Goal: Information Seeking & Learning: Learn about a topic

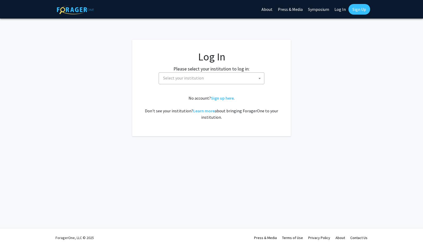
click at [197, 80] on span "Select your institution" at bounding box center [183, 77] width 41 height 5
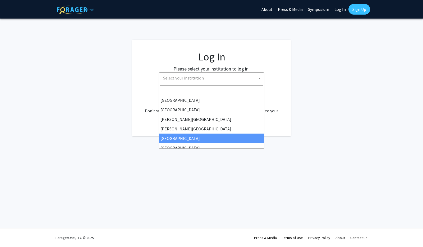
select select "6"
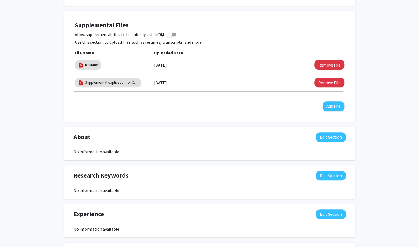
scroll to position [231, 0]
click at [321, 62] on button "Remove File" at bounding box center [330, 65] width 30 height 10
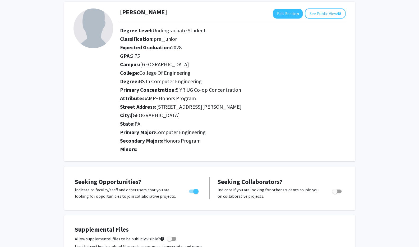
scroll to position [0, 0]
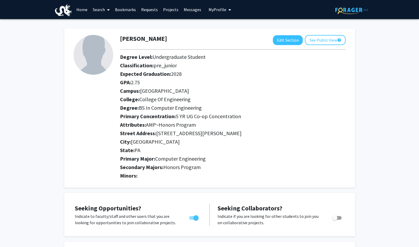
click at [101, 11] on link "Search" at bounding box center [101, 9] width 22 height 19
click at [82, 8] on link "Home" at bounding box center [82, 9] width 16 height 19
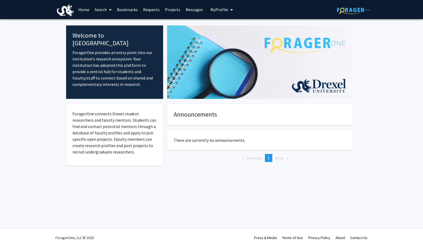
click at [105, 9] on link "Search" at bounding box center [103, 9] width 22 height 19
click at [126, 26] on span "Faculty/Staff" at bounding box center [111, 24] width 39 height 11
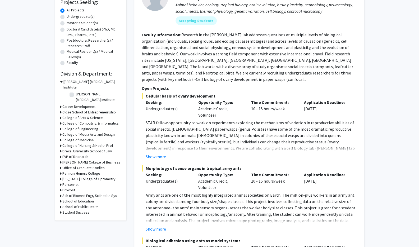
scroll to position [37, 0]
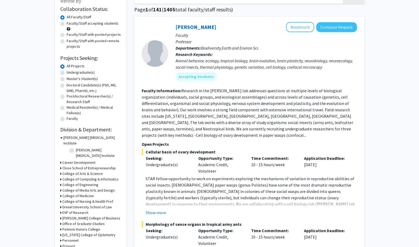
click at [79, 73] on label "Undergraduate(s)" at bounding box center [81, 73] width 28 height 6
click at [70, 73] on input "Undergraduate(s)" at bounding box center [68, 71] width 3 height 3
radio input "true"
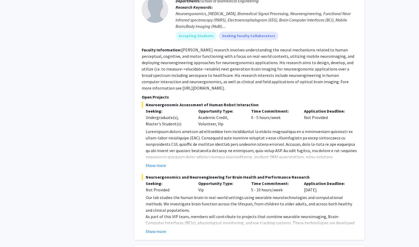
scroll to position [1501, 0]
click at [161, 227] on button "Show more" at bounding box center [156, 230] width 20 height 6
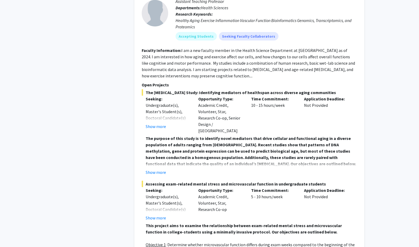
scroll to position [2150, 0]
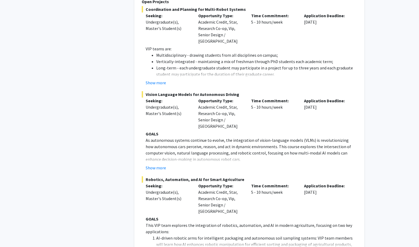
scroll to position [2559, 0]
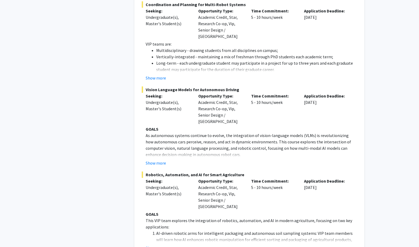
click at [156, 245] on button "Show more" at bounding box center [156, 248] width 20 height 6
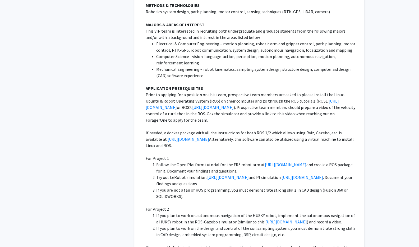
scroll to position [3124, 0]
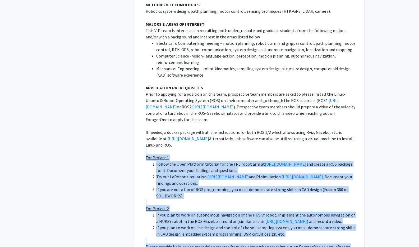
drag, startPoint x: 142, startPoint y: 84, endPoint x: 320, endPoint y: 197, distance: 210.6
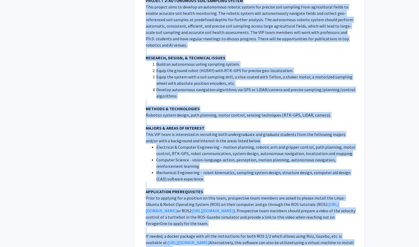
scroll to position [3113, 0]
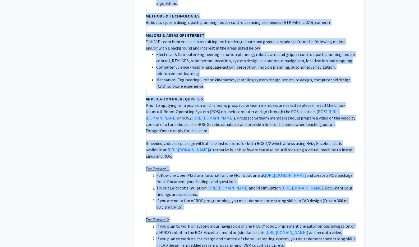
drag, startPoint x: 146, startPoint y: 119, endPoint x: 296, endPoint y: 211, distance: 175.5
copy div "PROJECT 1: AI-DRIVEN ROBOTIC ARM FOR INTELLIGENT PACKAGEING OF AGRICULTURAL PRO…"
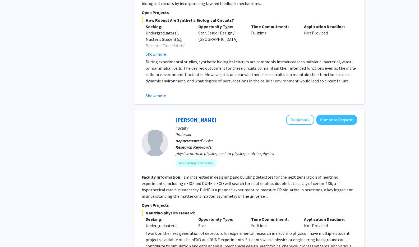
scroll to position [3544, 0]
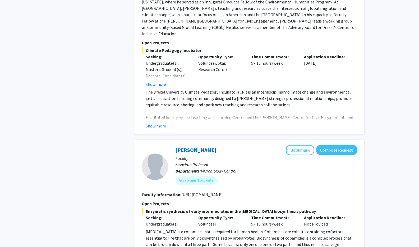
scroll to position [1656, 0]
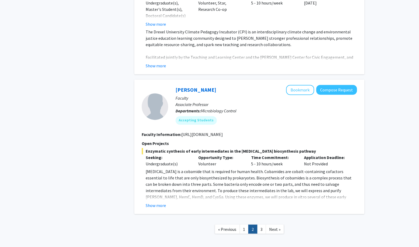
click at [262, 224] on link "3" at bounding box center [261, 228] width 9 height 9
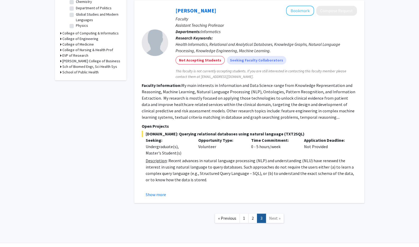
scroll to position [197, 0]
click at [282, 218] on link "Next »" at bounding box center [275, 217] width 18 height 9
click at [245, 215] on link "1" at bounding box center [244, 217] width 9 height 9
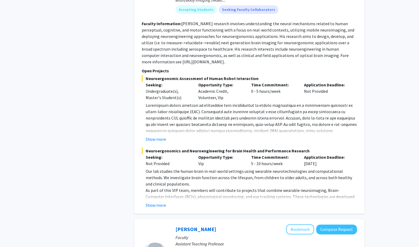
scroll to position [1526, 0]
click at [149, 202] on button "Show more" at bounding box center [156, 205] width 20 height 6
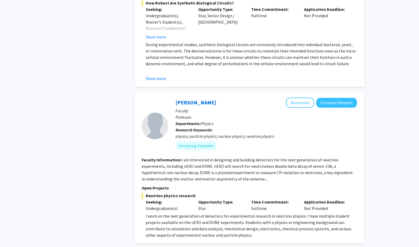
scroll to position [2845, 0]
